Goal: Check status: Check status

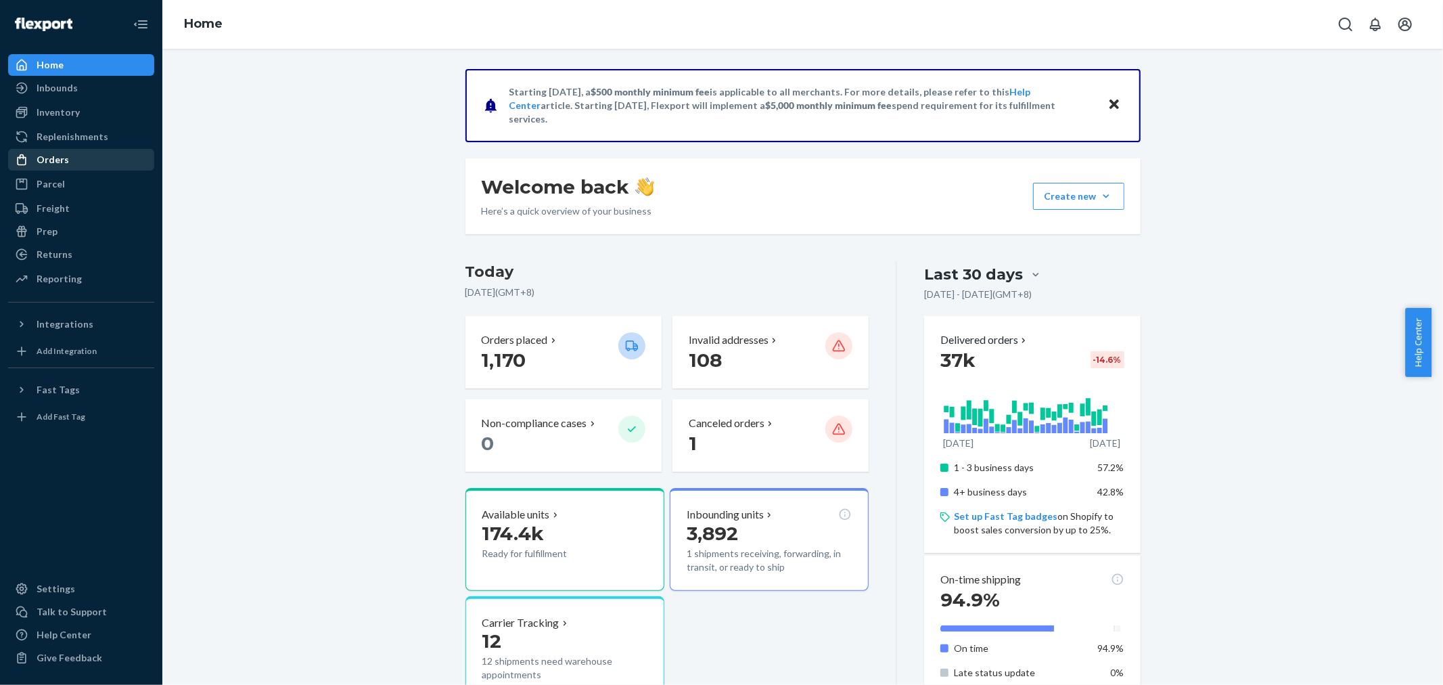
drag, startPoint x: 64, startPoint y: 165, endPoint x: 97, endPoint y: 154, distance: 35.1
click at [64, 165] on div "Orders" at bounding box center [53, 160] width 32 height 14
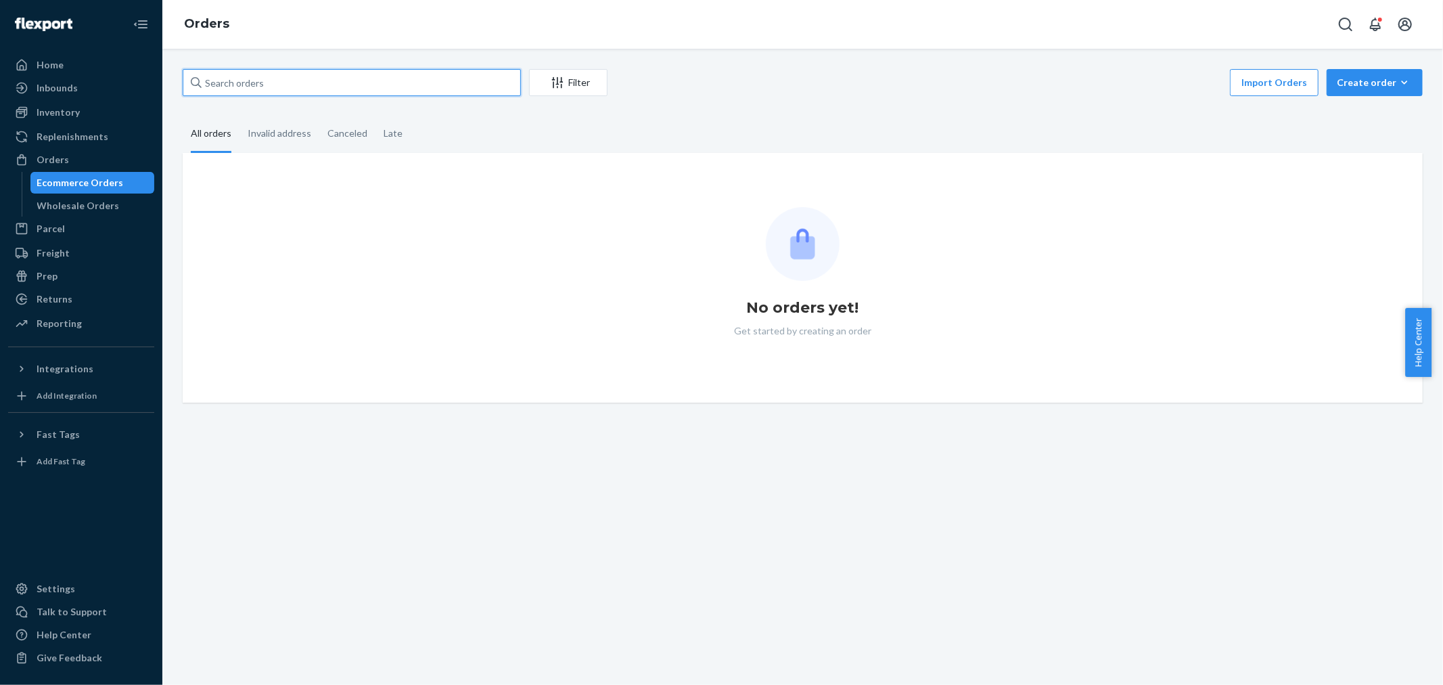
click at [415, 87] on input "text" at bounding box center [352, 82] width 338 height 27
paste input "[PERSON_NAME]"
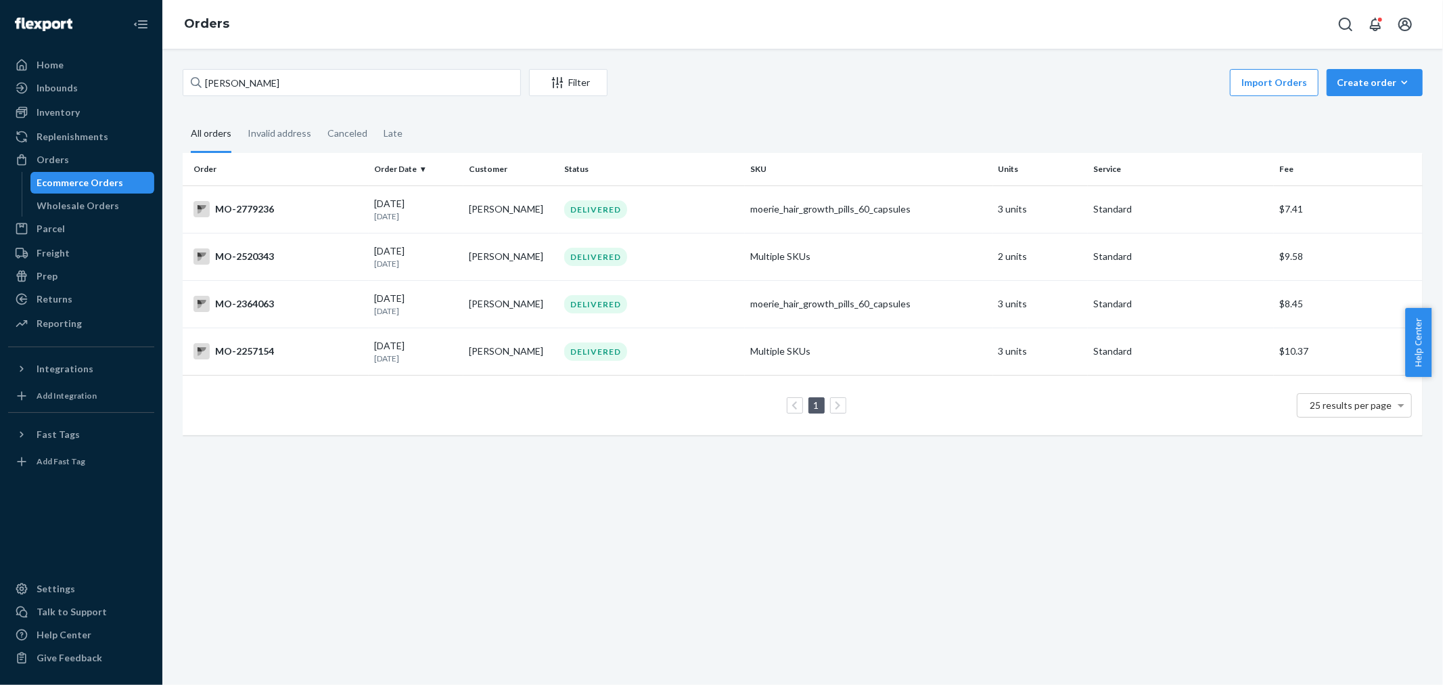
click at [725, 88] on div "Import Orders Create order Ecommerce order Removal order" at bounding box center [1019, 84] width 807 height 30
click at [240, 83] on input "[PERSON_NAME]" at bounding box center [352, 82] width 338 height 27
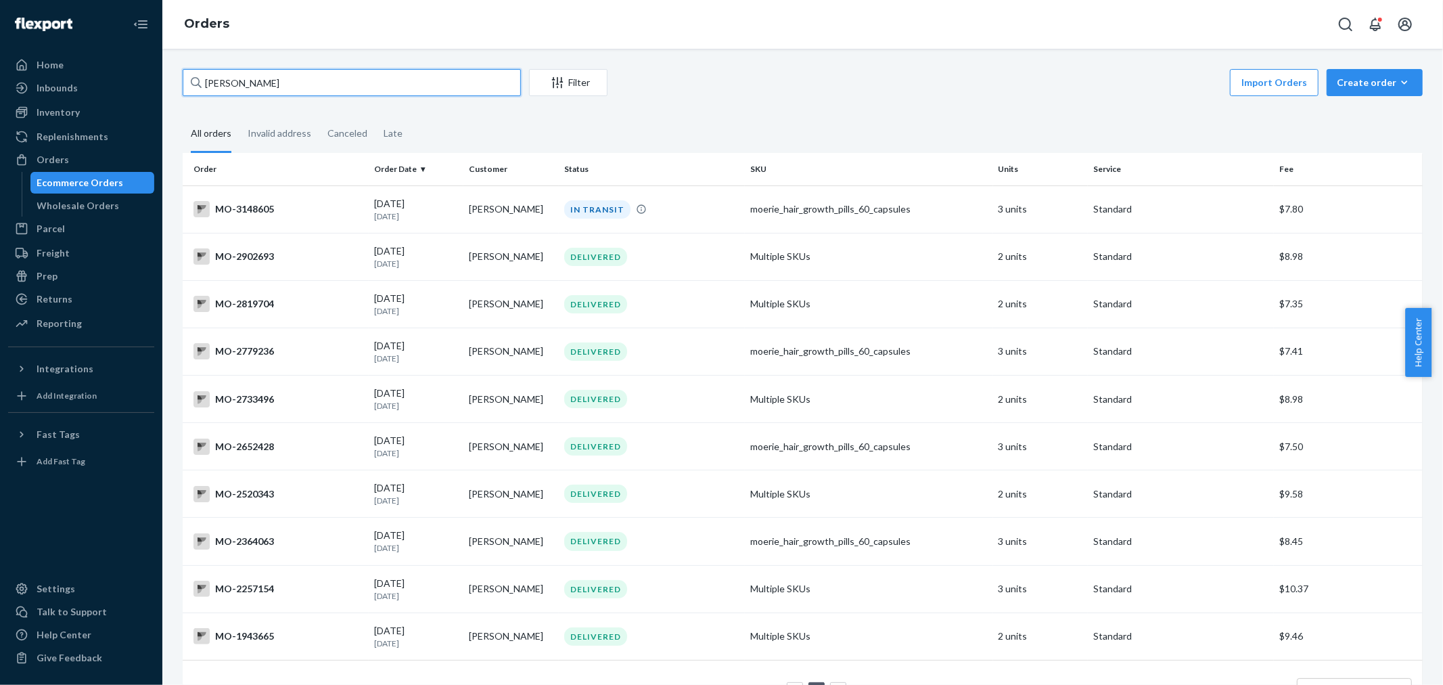
type input "[PERSON_NAME]"
click at [741, 85] on div "Import Orders Create order Ecommerce order Removal order" at bounding box center [1019, 84] width 807 height 30
click at [570, 198] on td "IN TRANSIT" at bounding box center [652, 208] width 186 height 47
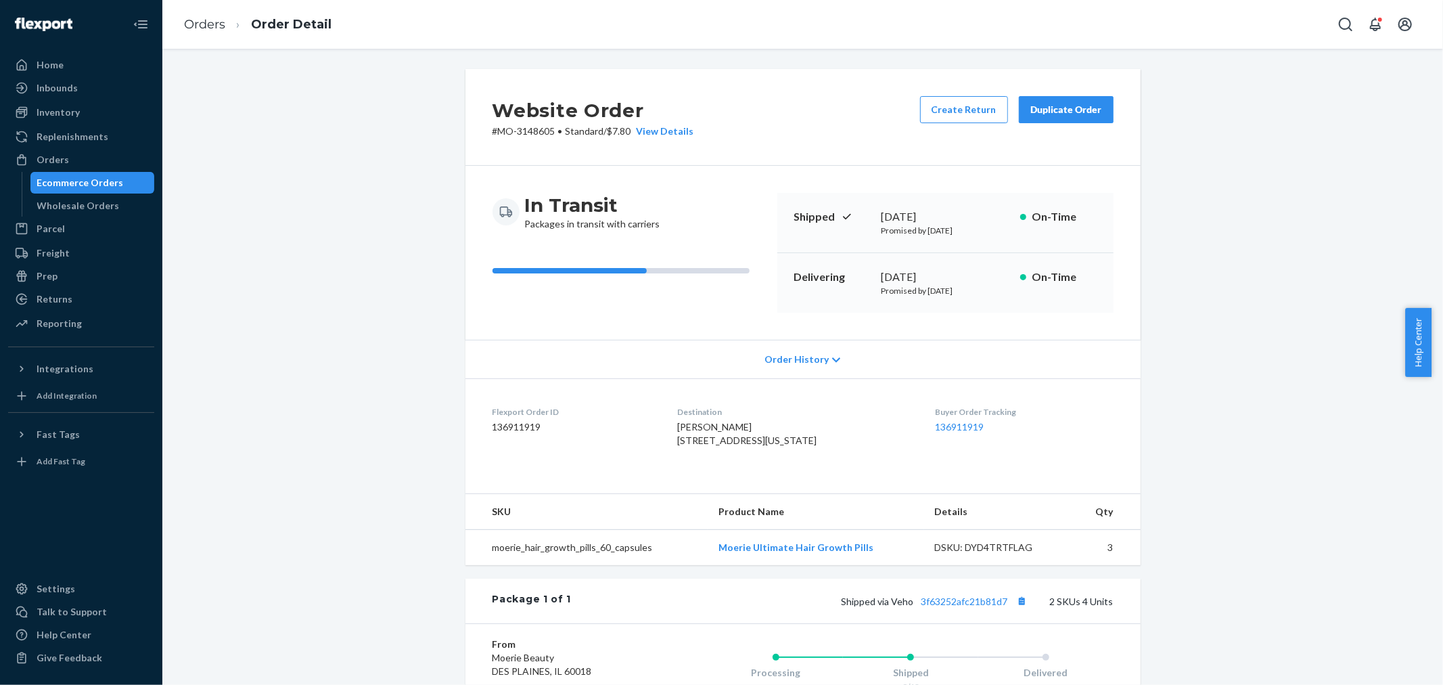
click at [350, 264] on div "Website Order # MO-3148605 • Standard / $7.80 View Details Create Return Duplic…" at bounding box center [802, 500] width 1260 height 863
click at [343, 269] on div "Website Order # MO-3148605 • Standard / $7.80 View Details Create Return Duplic…" at bounding box center [802, 500] width 1260 height 863
copy p "3148605"
drag, startPoint x: 511, startPoint y: 130, endPoint x: 340, endPoint y: 162, distance: 174.2
click at [369, 152] on div "Website Order # MO-3148605 • Standard / $7.80 View Details Create Return Duplic…" at bounding box center [802, 500] width 1260 height 863
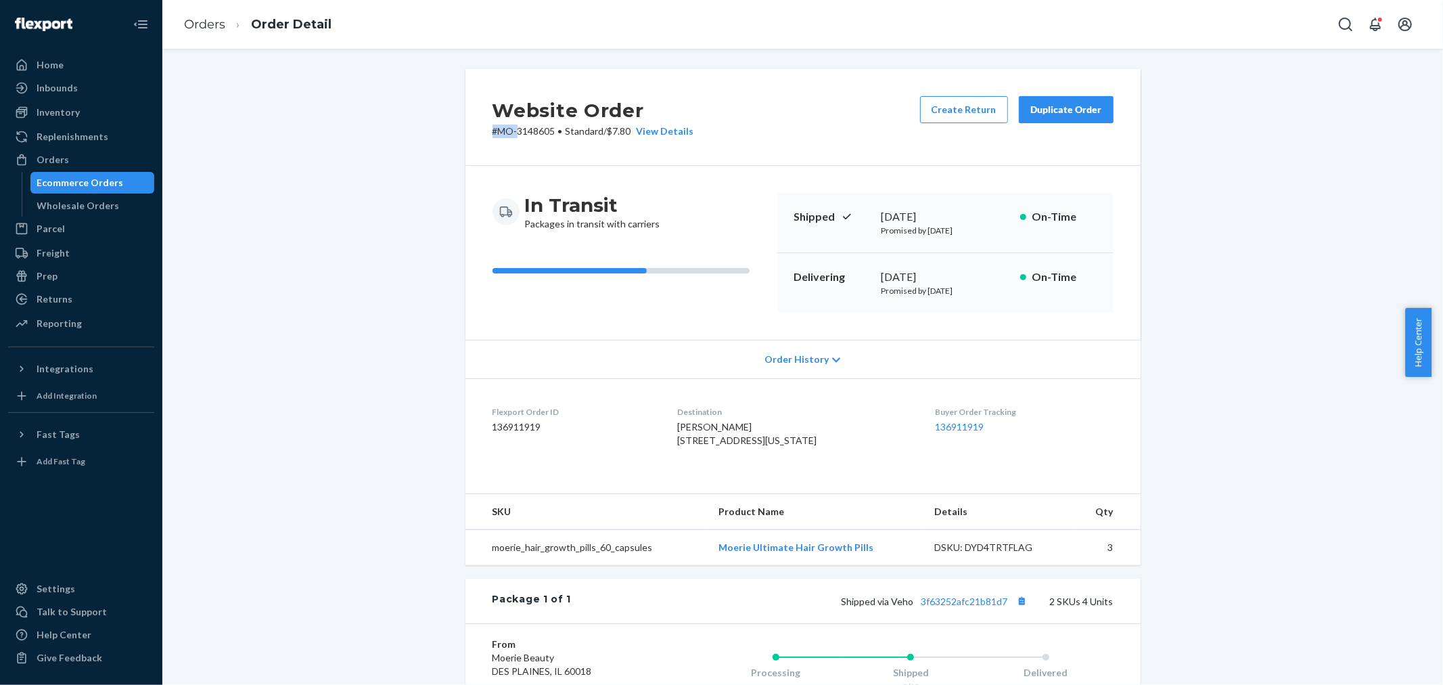
click at [340, 162] on div "Website Order # MO-3148605 • Standard / $7.80 View Details Create Return Duplic…" at bounding box center [802, 500] width 1260 height 863
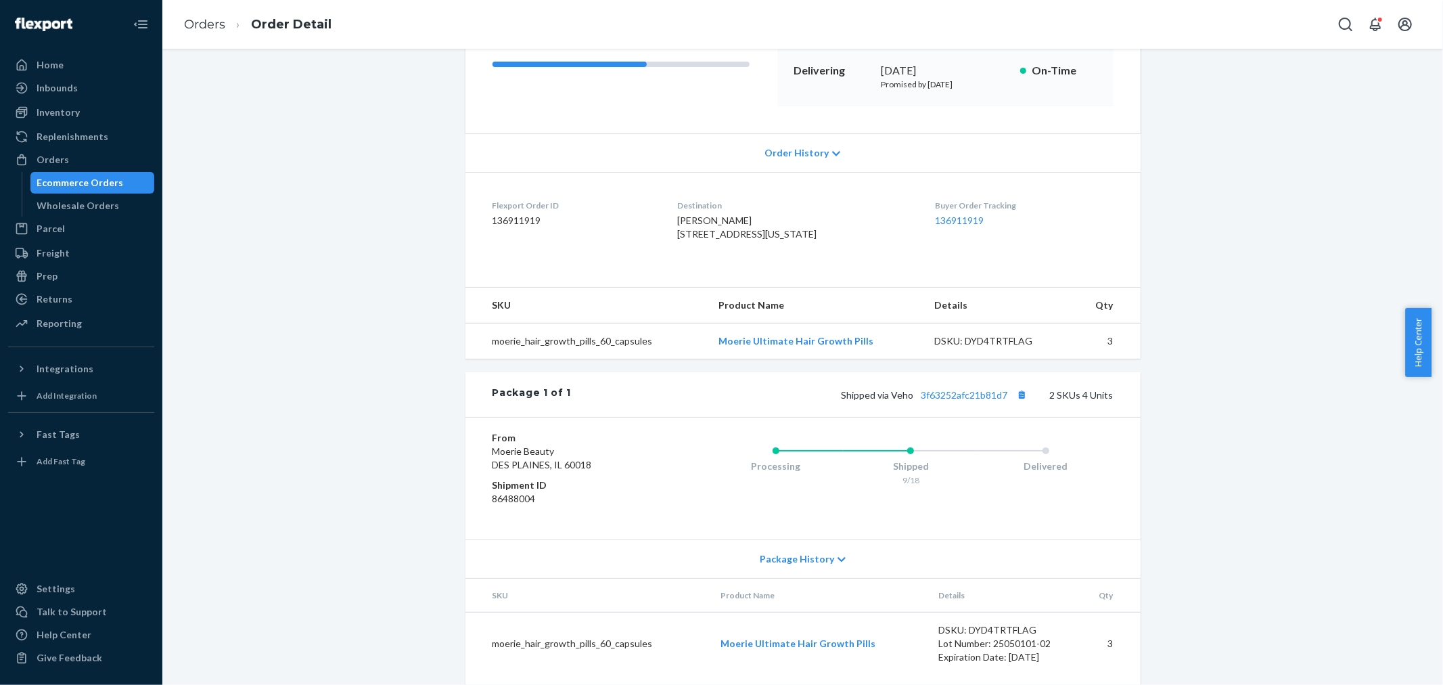
scroll to position [225, 0]
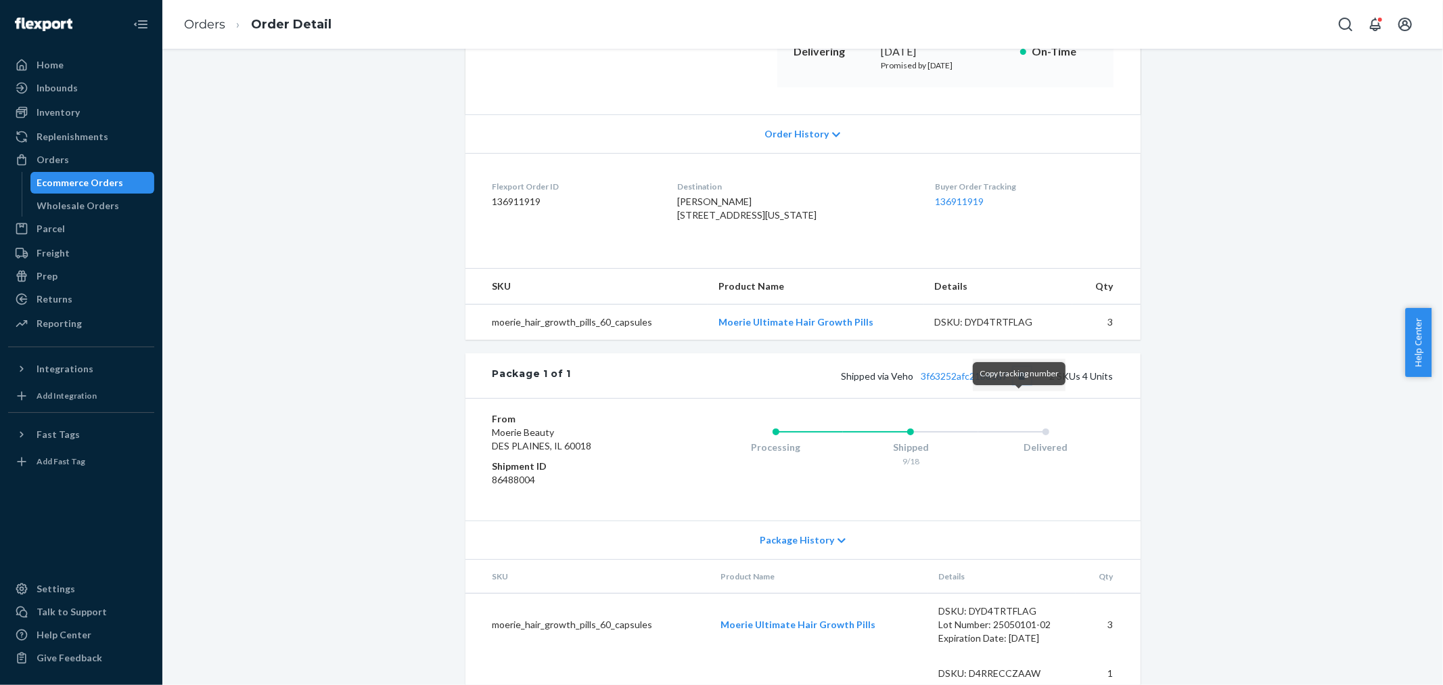
click at [1015, 384] on button "Copy tracking number" at bounding box center [1022, 376] width 18 height 18
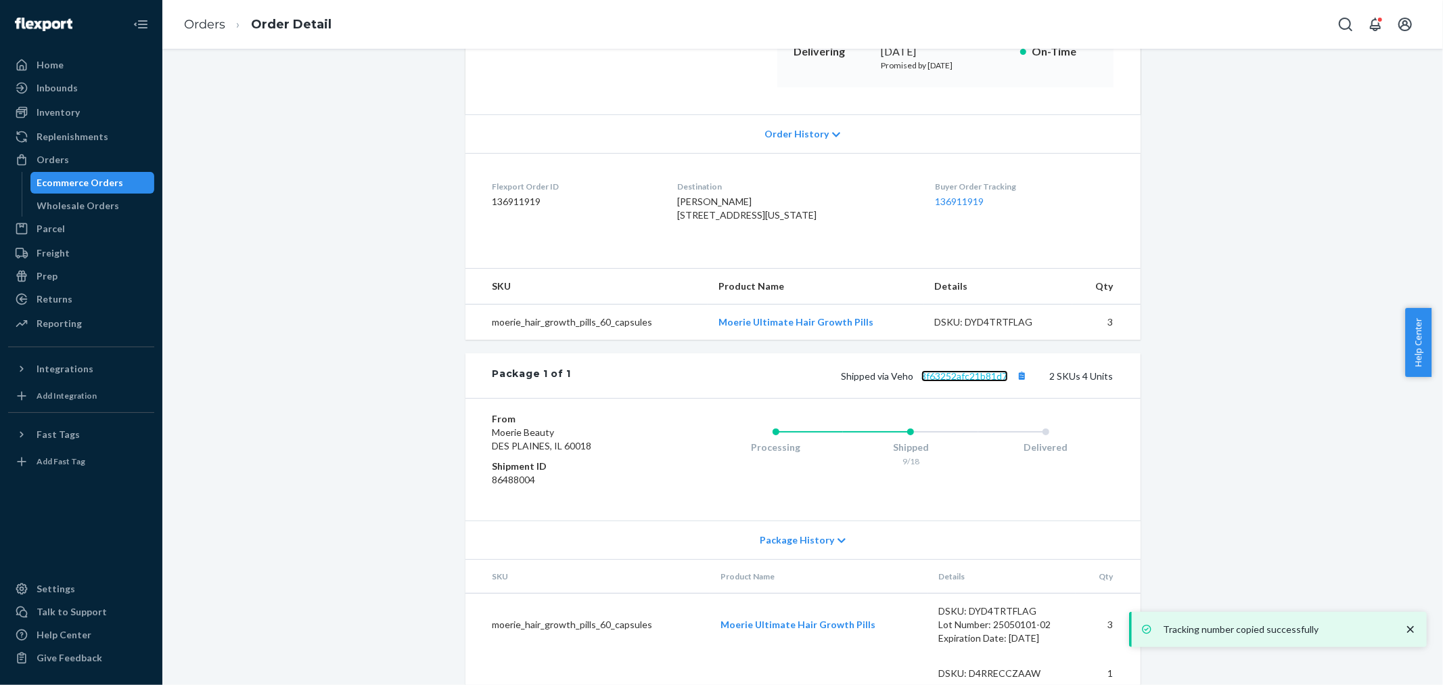
click at [979, 382] on link "3f63252afc21b81d7" at bounding box center [964, 375] width 87 height 11
click at [65, 164] on div "Orders" at bounding box center [53, 160] width 32 height 14
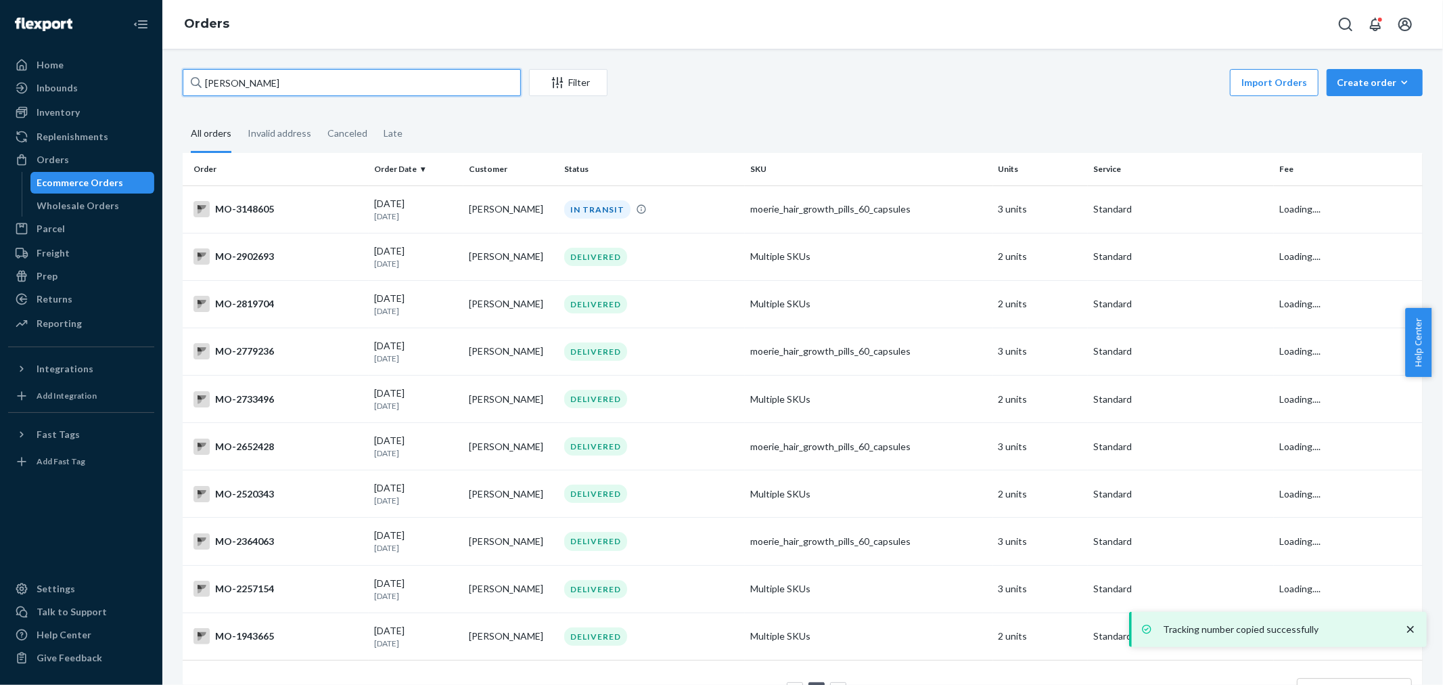
click at [463, 85] on input "[PERSON_NAME]" at bounding box center [352, 82] width 338 height 27
paste input "3168131"
paste input "text"
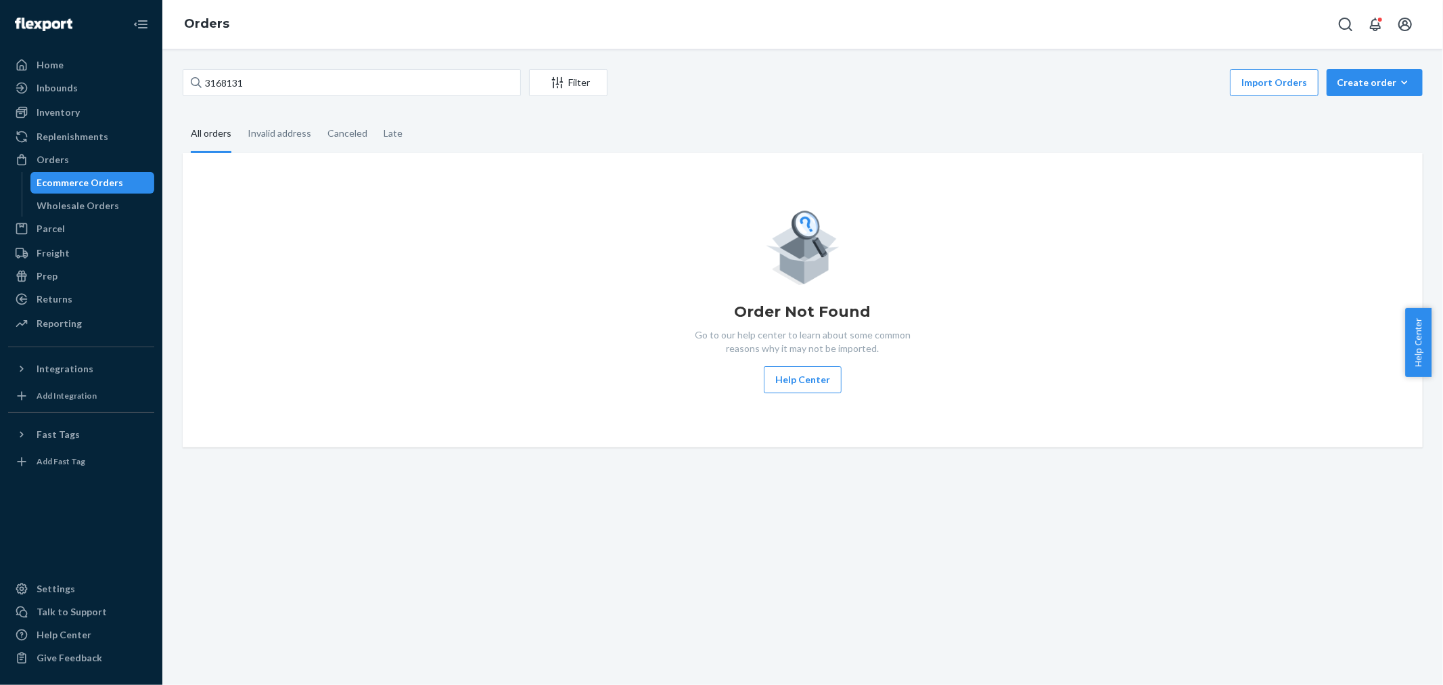
drag, startPoint x: 910, startPoint y: 71, endPoint x: 1005, endPoint y: 5, distance: 116.2
click at [925, 66] on div "3168131 Filter Import Orders Create order Ecommerce order Removal order All ord…" at bounding box center [802, 367] width 1280 height 636
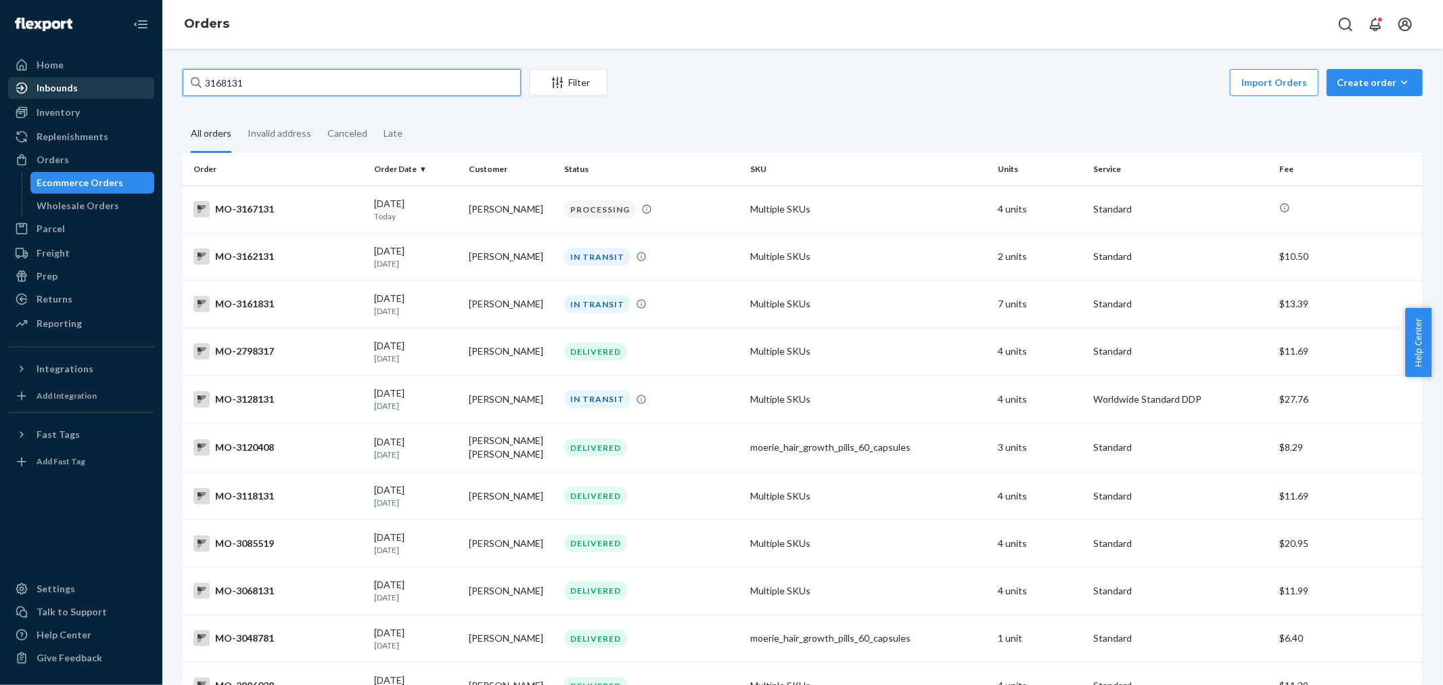
drag, startPoint x: 233, startPoint y: 83, endPoint x: 107, endPoint y: 76, distance: 126.7
click at [97, 76] on div "Home Inbounds Shipping Plans Problems Inventory Products Branded Packaging Repl…" at bounding box center [721, 342] width 1443 height 685
paste input "3128613"
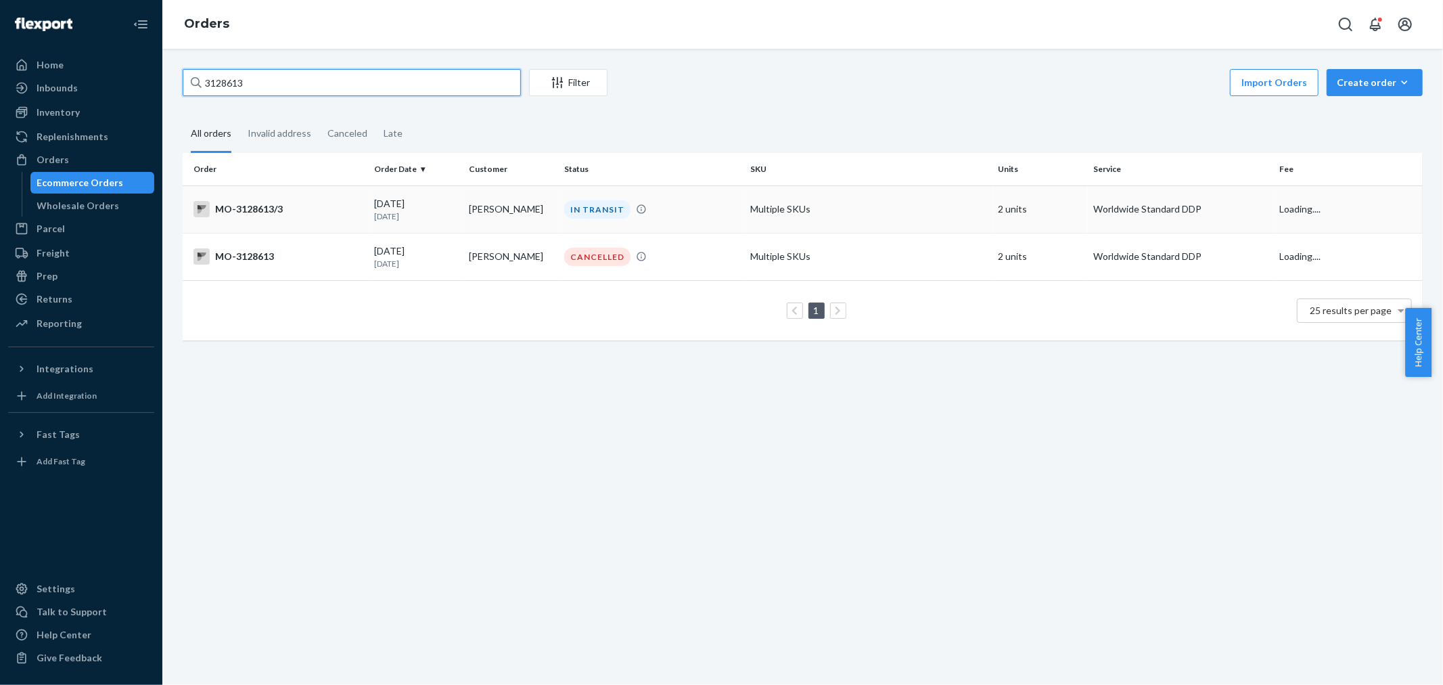
type input "3128613"
click at [590, 203] on div "IN TRANSIT" at bounding box center [597, 209] width 66 height 18
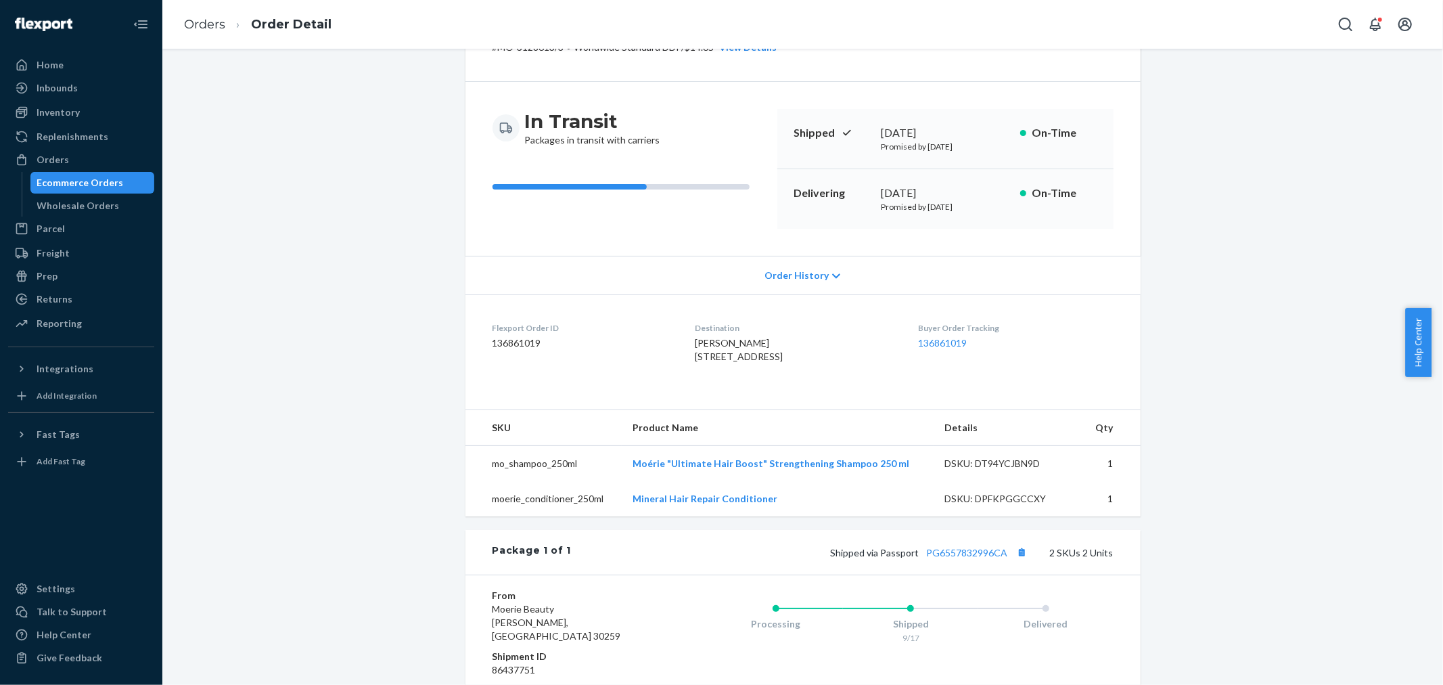
scroll to position [283, 0]
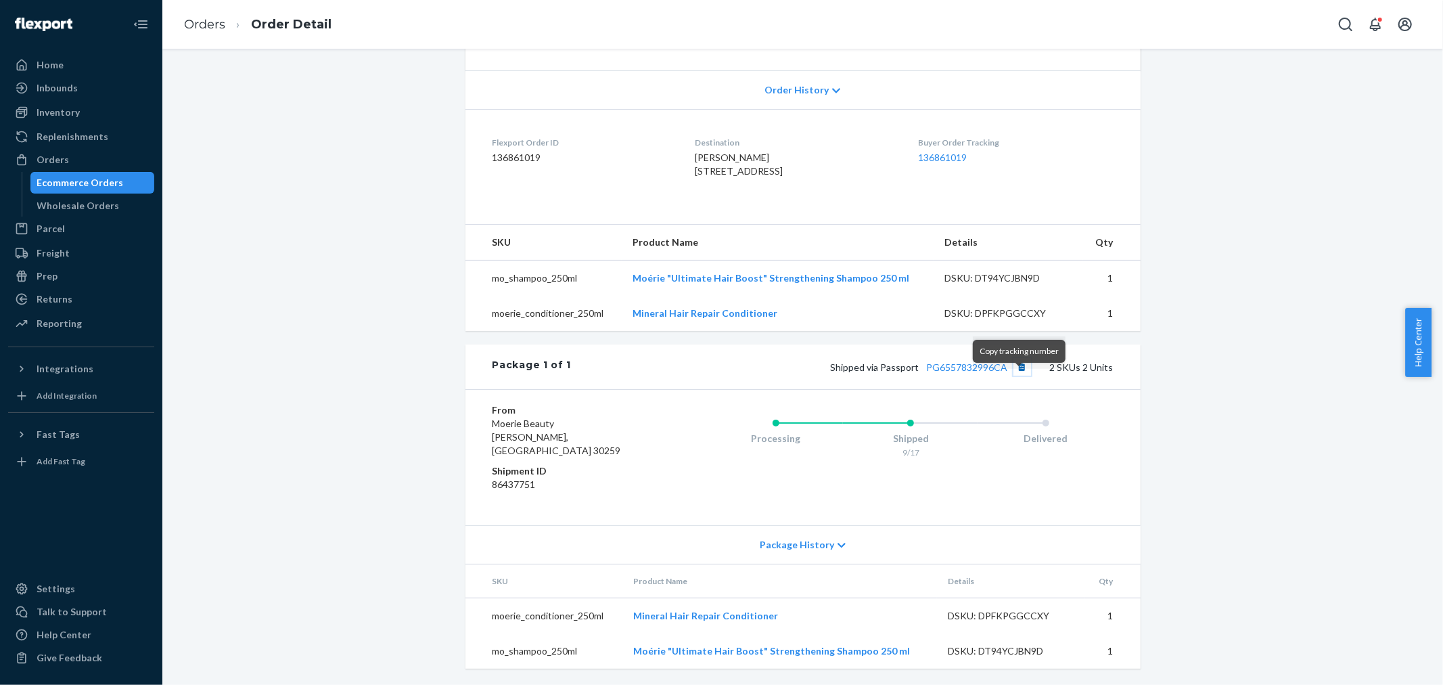
click at [1015, 375] on button "Copy tracking number" at bounding box center [1022, 367] width 18 height 18
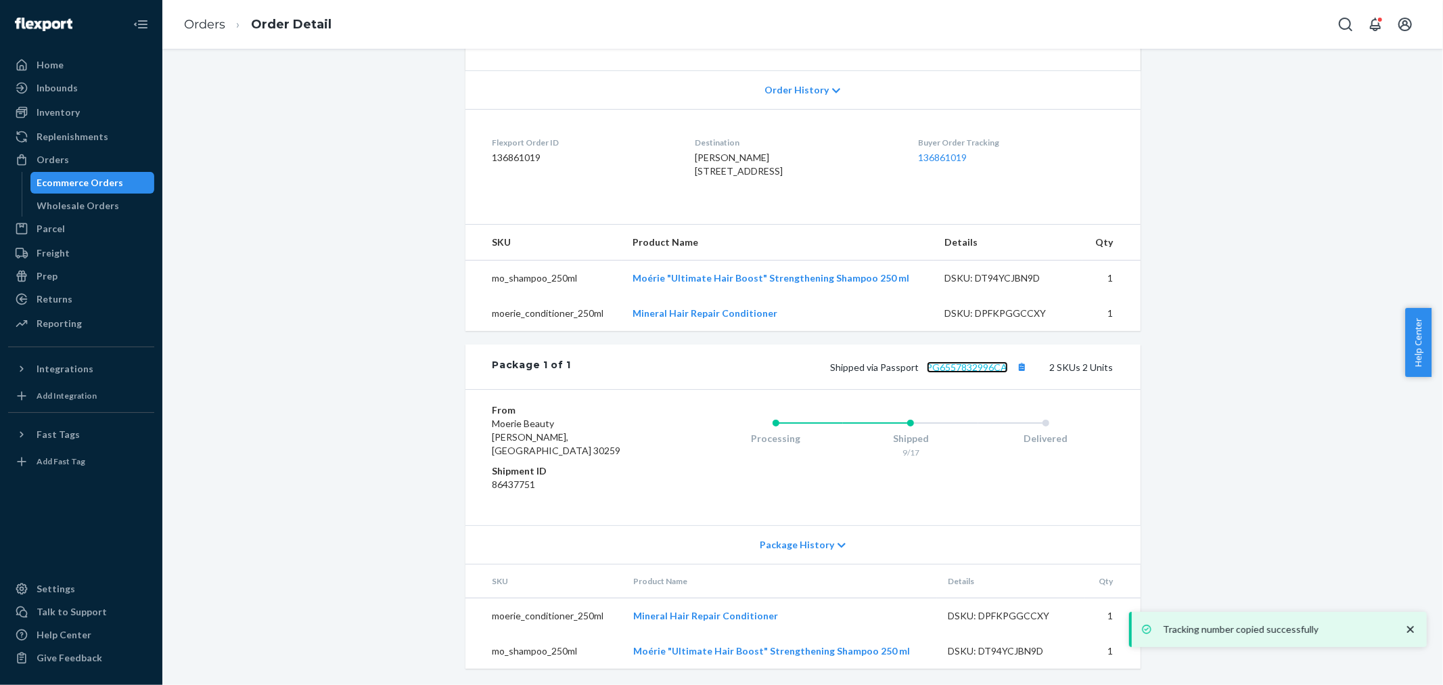
click at [964, 373] on link "PG6557832996CA" at bounding box center [967, 366] width 81 height 11
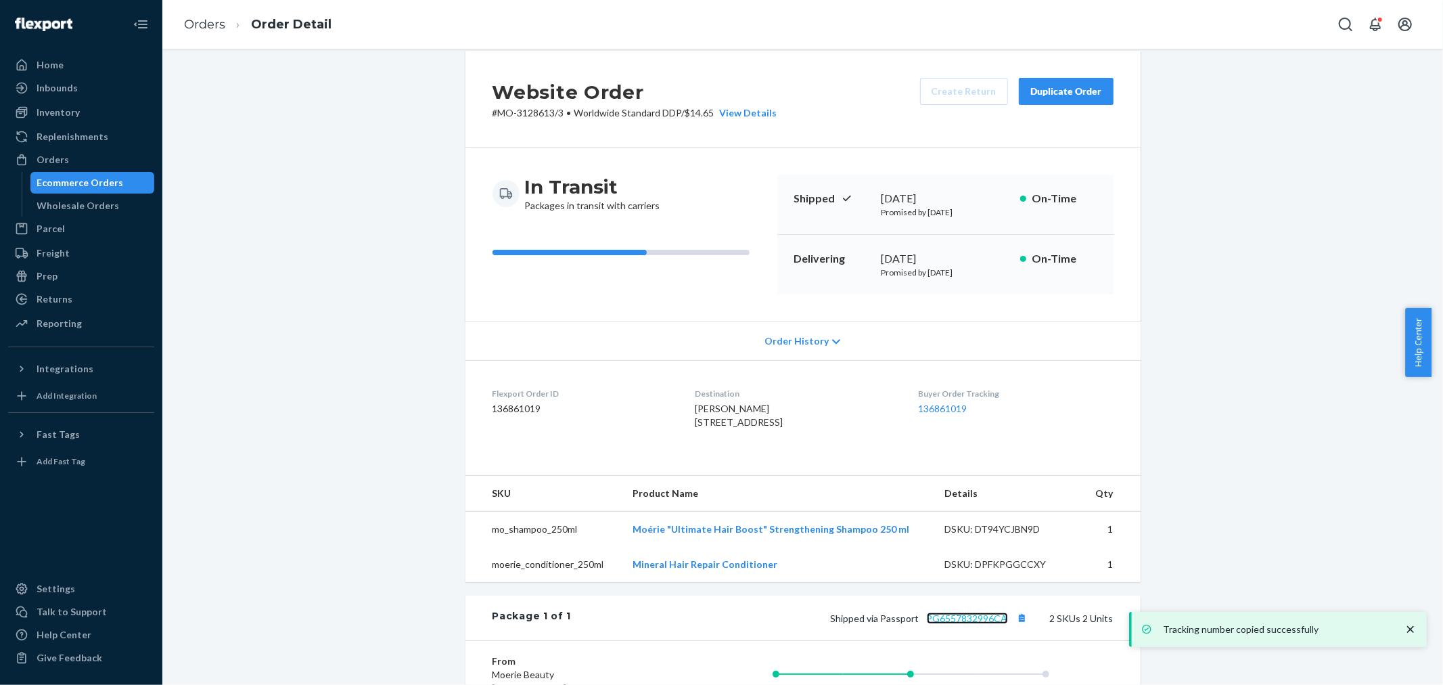
scroll to position [0, 0]
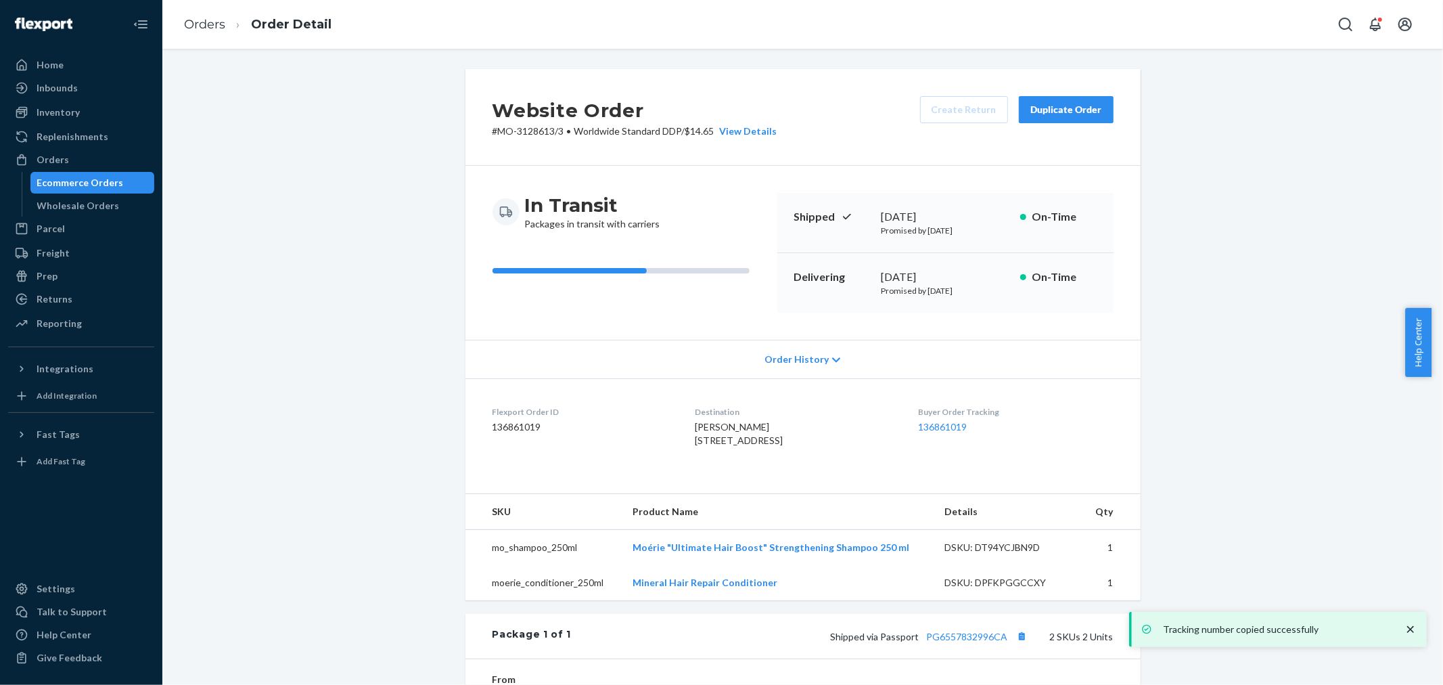
drag, startPoint x: 727, startPoint y: 451, endPoint x: 797, endPoint y: 471, distance: 72.4
click at [797, 471] on dl "Flexport Order ID 136861019 Destination [PERSON_NAME] [STREET_ADDRESS] Buyer Or…" at bounding box center [802, 428] width 675 height 101
copy span "[STREET_ADDRESS]"
